Goal: Task Accomplishment & Management: Manage account settings

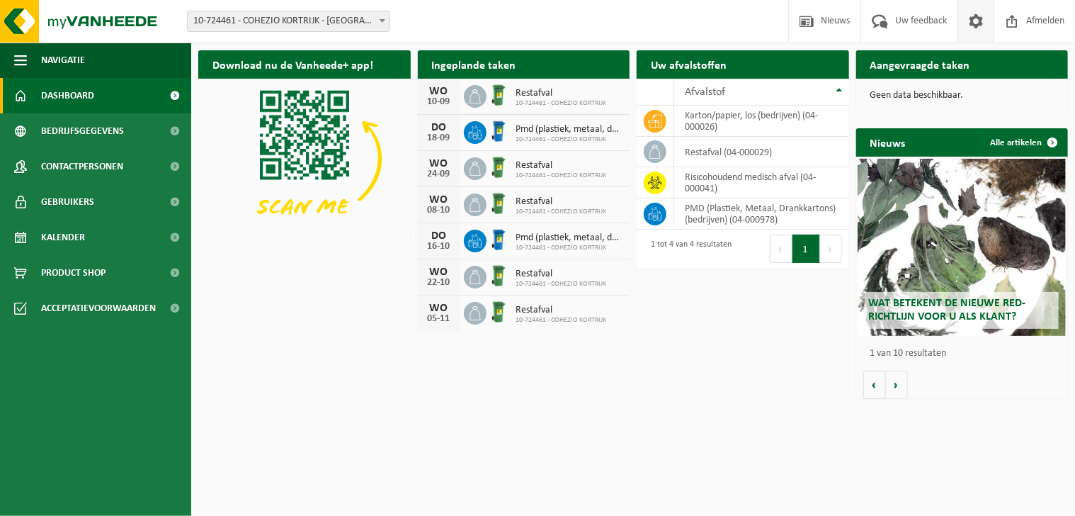
click at [981, 22] on span at bounding box center [976, 21] width 21 height 42
click at [251, 273] on div "Download nu de Vanheede+ app! Verberg Ingeplande taken Bekijk uw kalender WO 10…" at bounding box center [633, 224] width 877 height 363
click at [251, 273] on div "Download nu de Vanheede+ app! Verberg Ingeplande taken Bekijk uw kalender [DATE…" at bounding box center [633, 224] width 877 height 363
drag, startPoint x: 251, startPoint y: 273, endPoint x: 256, endPoint y: 293, distance: 20.6
click at [180, 442] on ul "Navigatie Nieuws Uw feedback Afmelden Dashboard Bedrijfsgegevens Contactpersone…" at bounding box center [95, 279] width 191 height 473
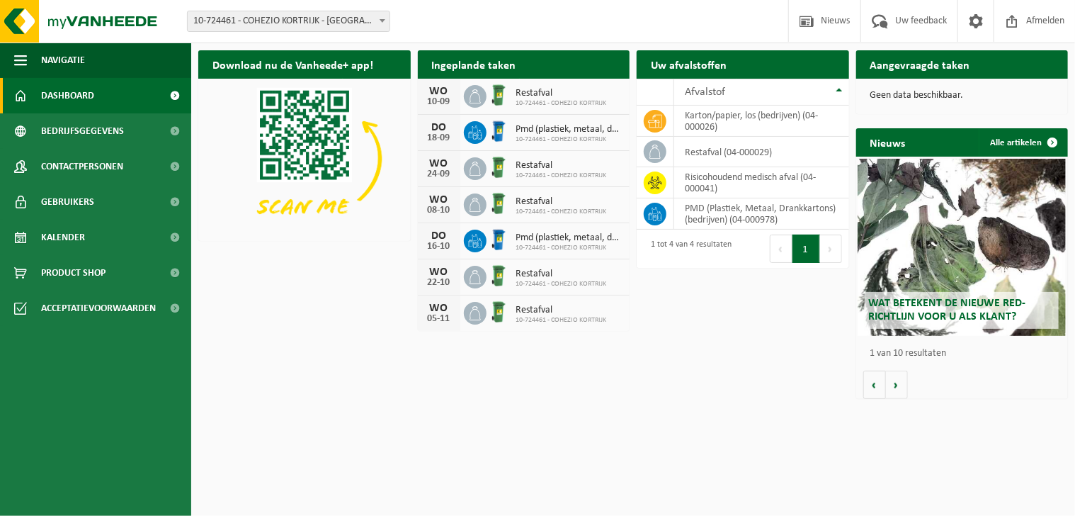
click at [180, 442] on ul "Navigatie Nieuws Uw feedback Afmelden Dashboard Bedrijfsgegevens Contactpersone…" at bounding box center [95, 279] width 191 height 473
drag, startPoint x: 346, startPoint y: 272, endPoint x: 301, endPoint y: 286, distance: 46.8
drag, startPoint x: 301, startPoint y: 286, endPoint x: 655, endPoint y: 321, distance: 355.2
click at [655, 321] on div "Download nu de Vanheede+ app! Verberg Ingeplande taken Bekijk uw kalender WO 10…" at bounding box center [633, 224] width 877 height 363
drag, startPoint x: 349, startPoint y: 315, endPoint x: 328, endPoint y: 317, distance: 21.4
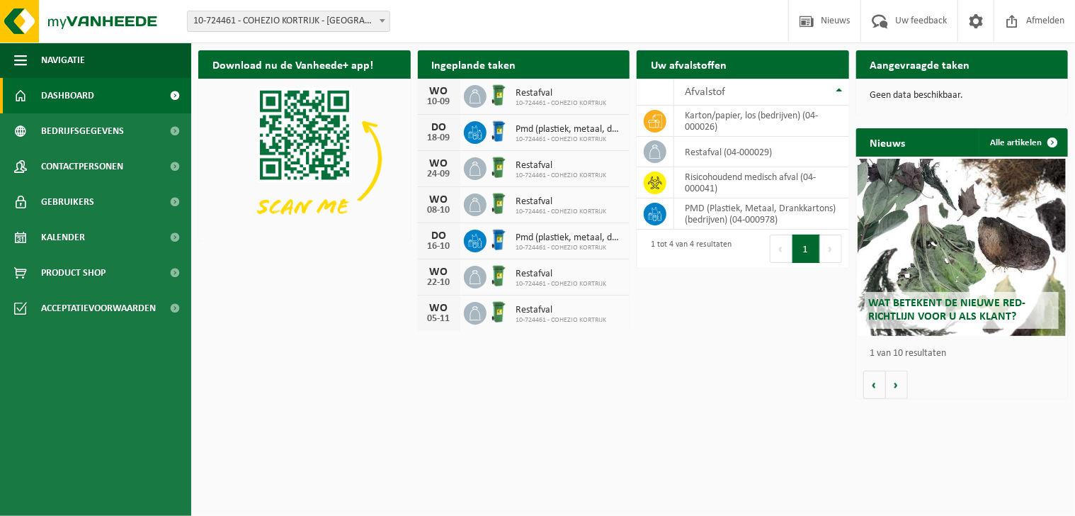
click at [328, 317] on div "Download nu de Vanheede+ app! Verberg Ingeplande taken Bekijk uw kalender WO 10…" at bounding box center [633, 224] width 877 height 363
click at [316, 322] on div "Download nu de Vanheede+ app! Verberg Ingeplande taken Bekijk uw kalender WO 10…" at bounding box center [633, 224] width 877 height 363
drag, startPoint x: 547, startPoint y: 432, endPoint x: 410, endPoint y: 408, distance: 138.8
click at [410, 408] on html "Vestiging: 10-724461 - COHEZIO KORTRIJK - KORTRIJK 10-724461 - COHEZIO KORTRIJK…" at bounding box center [537, 258] width 1075 height 516
click at [253, 152] on img at bounding box center [304, 158] width 213 height 159
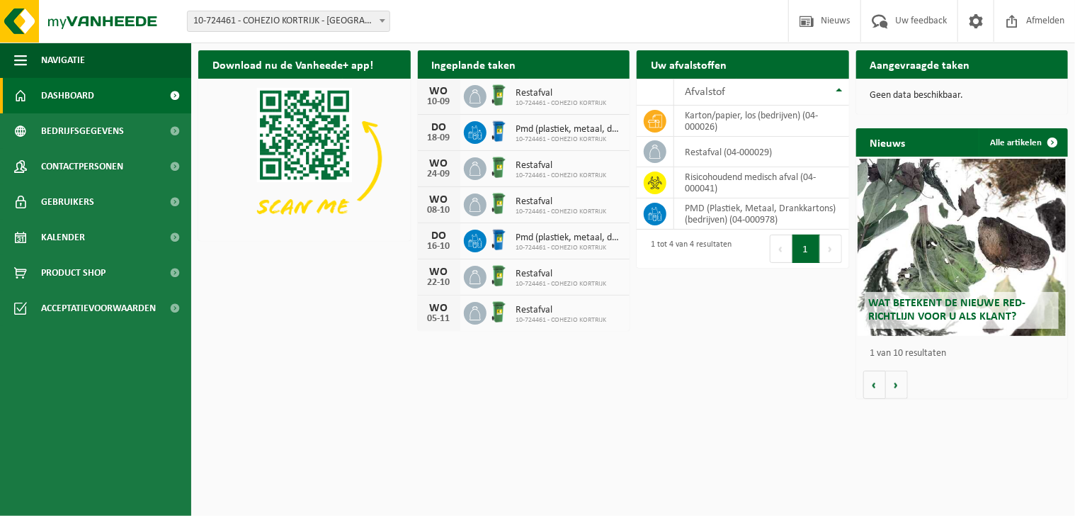
drag, startPoint x: 256, startPoint y: 221, endPoint x: 614, endPoint y: 358, distance: 382.6
click at [612, 355] on div "Download nu de Vanheede+ app! Verberg Ingeplande taken Bekijk uw kalender WO 10…" at bounding box center [633, 224] width 877 height 363
click at [368, 240] on div "Download nu de Vanheede+ app! Verberg" at bounding box center [305, 145] width 220 height 205
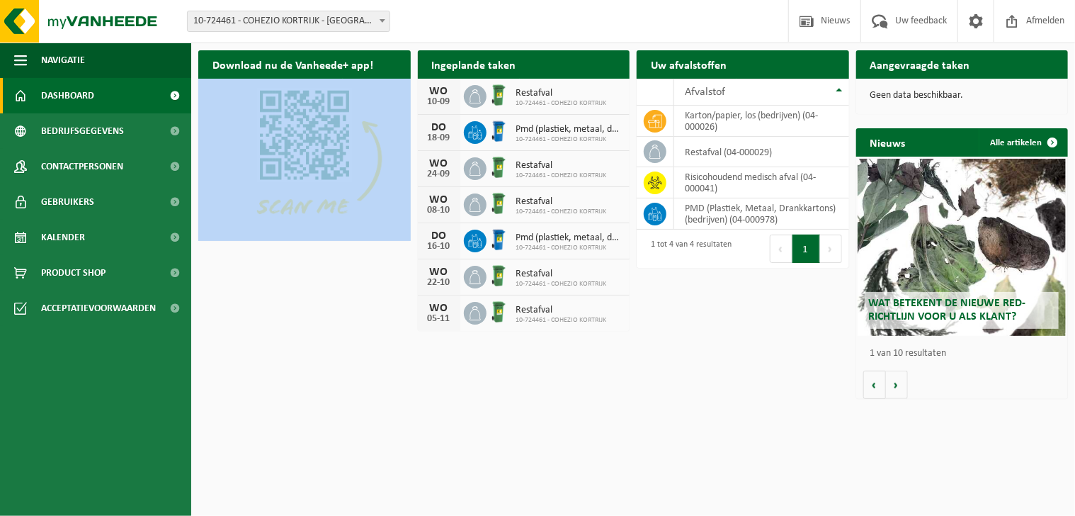
click at [368, 240] on div "Download nu de Vanheede+ app! Verberg" at bounding box center [305, 145] width 220 height 205
drag, startPoint x: 368, startPoint y: 240, endPoint x: 394, endPoint y: 288, distance: 53.9
click at [394, 288] on div "Download nu de Vanheede+ app! Verberg Ingeplande taken Bekijk uw kalender WO 10…" at bounding box center [633, 224] width 877 height 363
drag, startPoint x: 394, startPoint y: 288, endPoint x: 309, endPoint y: 171, distance: 144.5
click at [309, 171] on img at bounding box center [304, 158] width 213 height 159
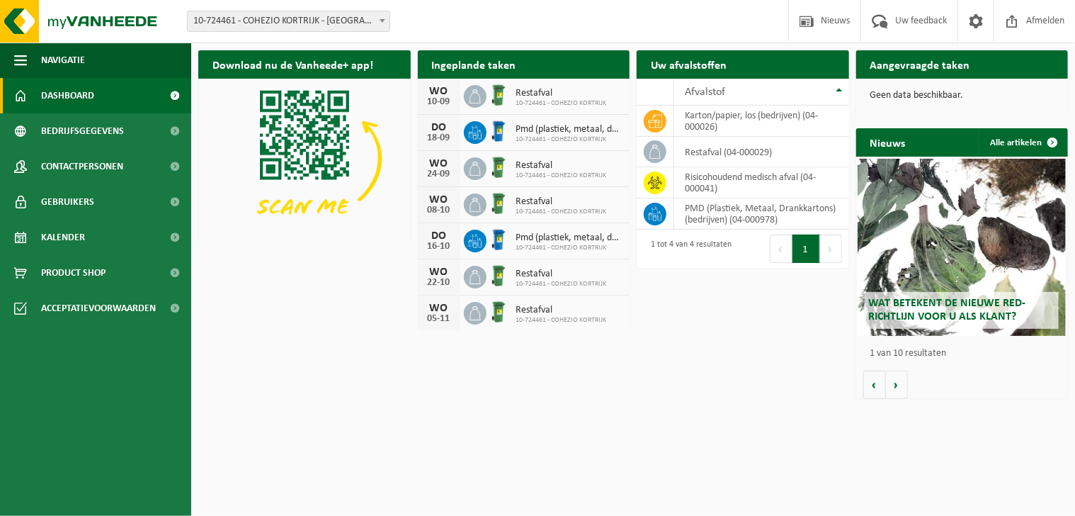
drag, startPoint x: 348, startPoint y: 309, endPoint x: 373, endPoint y: 356, distance: 53.6
click at [354, 324] on div "Download nu de Vanheede+ app! Verberg Ingeplande taken Bekijk uw kalender WO 10…" at bounding box center [633, 224] width 877 height 363
drag, startPoint x: 380, startPoint y: 327, endPoint x: 519, endPoint y: 424, distance: 168.8
click at [496, 403] on div "Download nu de Vanheede+ app! Verberg Ingeplande taken Bekijk uw kalender WO 10…" at bounding box center [633, 224] width 877 height 363
drag, startPoint x: 301, startPoint y: 381, endPoint x: 301, endPoint y: 373, distance: 7.8
